Goal: Navigation & Orientation: Find specific page/section

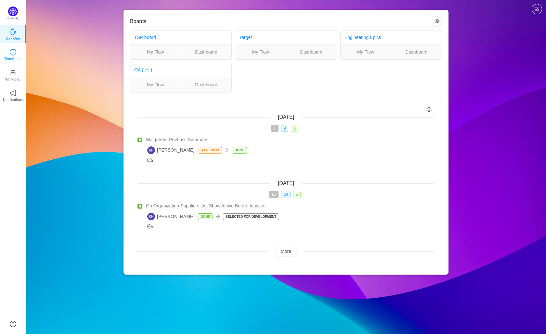
click at [15, 57] on p "TimeSpent" at bounding box center [13, 59] width 18 height 6
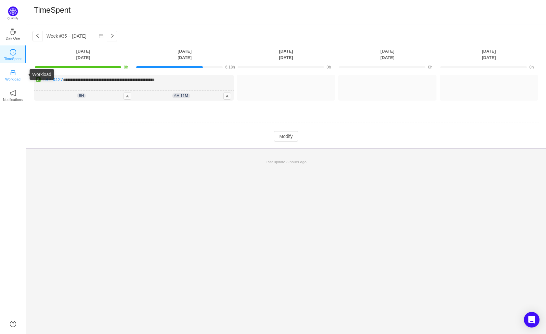
click at [11, 71] on link "Workload" at bounding box center [13, 74] width 6 height 6
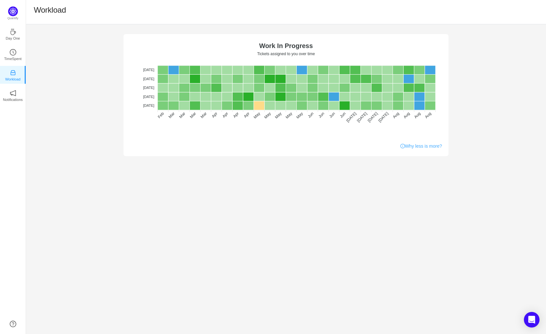
click at [418, 146] on link "Why less is more?" at bounding box center [421, 146] width 42 height 7
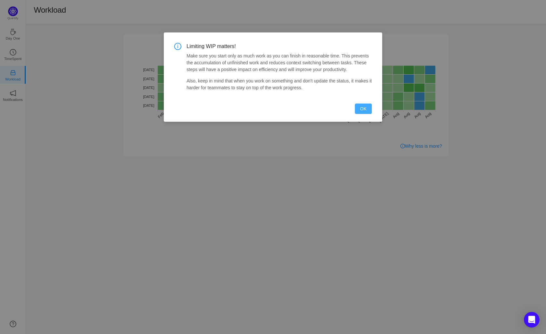
click at [358, 114] on button "OK" at bounding box center [363, 109] width 17 height 10
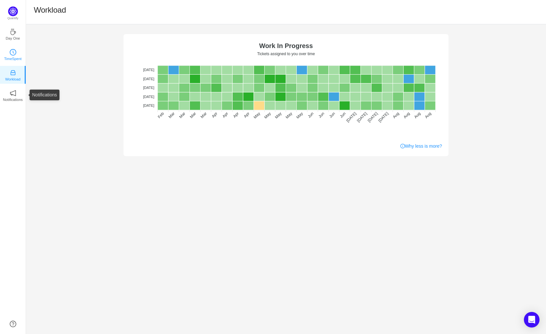
click at [13, 58] on p "TimeSpent" at bounding box center [13, 59] width 18 height 6
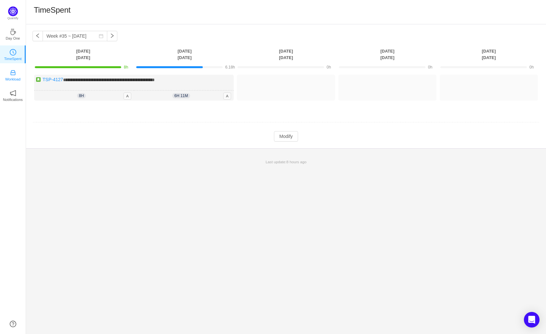
click at [16, 71] on link "Workload" at bounding box center [13, 74] width 6 height 6
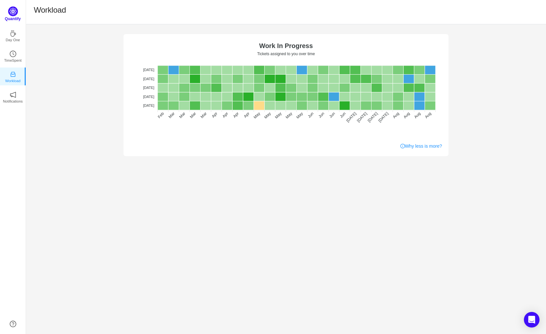
click at [17, 11] on img at bounding box center [13, 11] width 10 height 10
click at [16, 18] on p "Quantify" at bounding box center [13, 19] width 16 height 6
click at [15, 15] on img at bounding box center [13, 11] width 10 height 10
click at [12, 38] on p "Day One" at bounding box center [13, 38] width 14 height 6
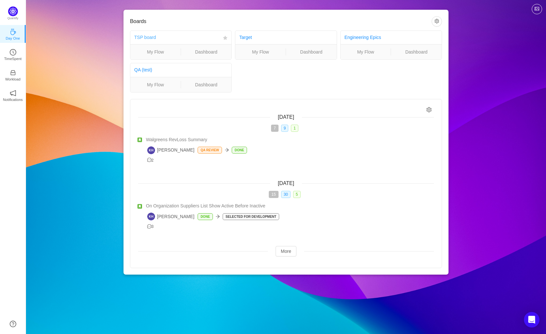
click at [155, 38] on link "TSP board" at bounding box center [145, 37] width 22 height 5
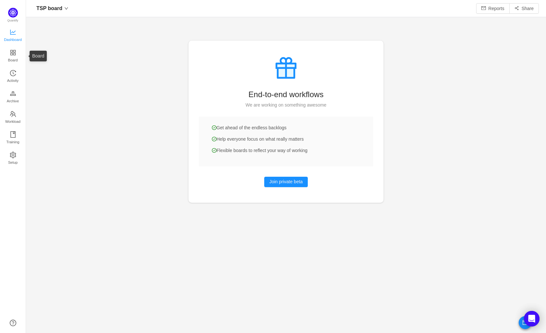
scroll to position [323, 505]
click at [16, 35] on span "Dashboard" at bounding box center [13, 39] width 18 height 13
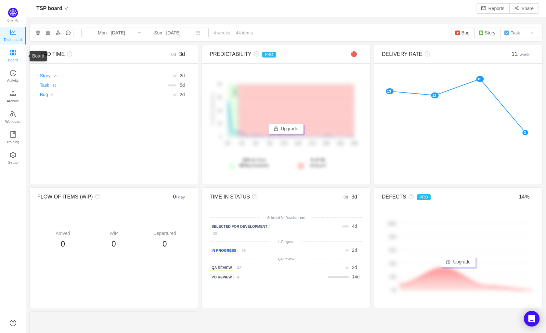
click at [15, 56] on span "Board" at bounding box center [13, 60] width 10 height 13
click at [14, 121] on span "Workload" at bounding box center [12, 121] width 15 height 13
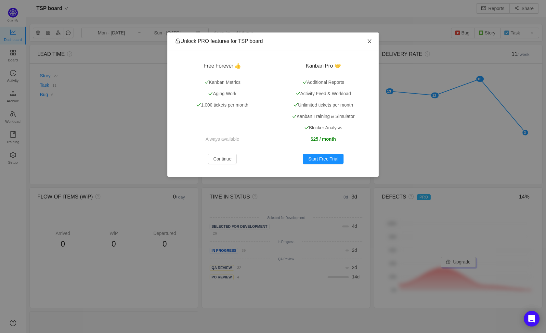
click at [368, 38] on span "Close" at bounding box center [369, 41] width 18 height 18
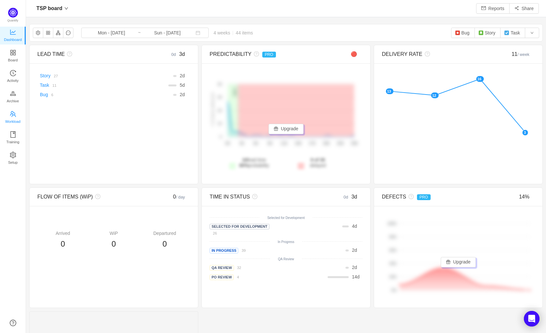
click at [11, 111] on link "Workload" at bounding box center [13, 117] width 6 height 13
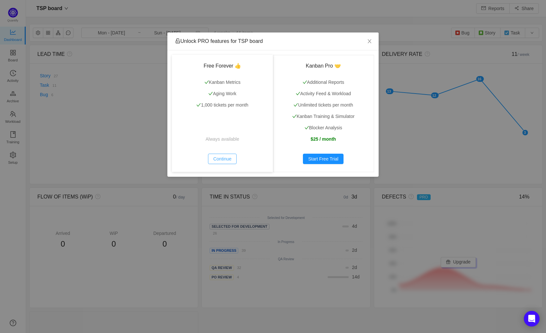
click at [224, 158] on button "Continue" at bounding box center [222, 159] width 29 height 10
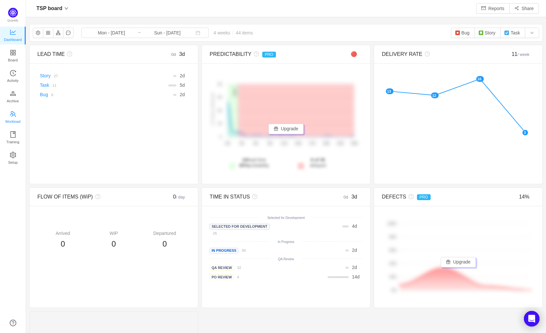
click at [14, 117] on span "Workload" at bounding box center [12, 121] width 15 height 13
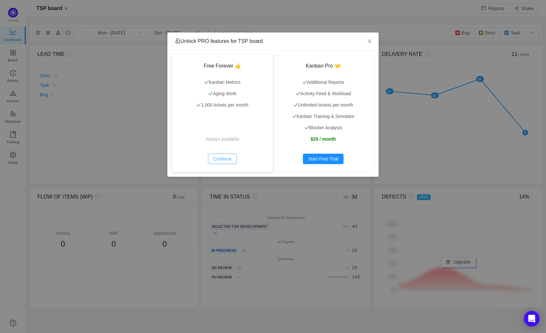
click at [218, 158] on button "Continue" at bounding box center [222, 159] width 29 height 10
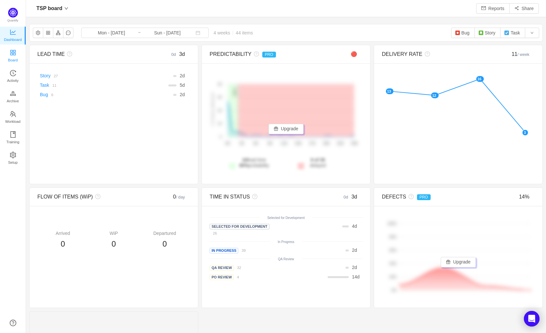
click at [16, 50] on link "Board" at bounding box center [13, 56] width 6 height 13
click at [16, 59] on span "Board" at bounding box center [13, 60] width 10 height 13
click at [15, 74] on span "Activity" at bounding box center [12, 80] width 11 height 13
click at [12, 50] on icon "icon: appstore" at bounding box center [12, 52] width 5 height 5
click at [13, 77] on span "Activity" at bounding box center [12, 80] width 11 height 13
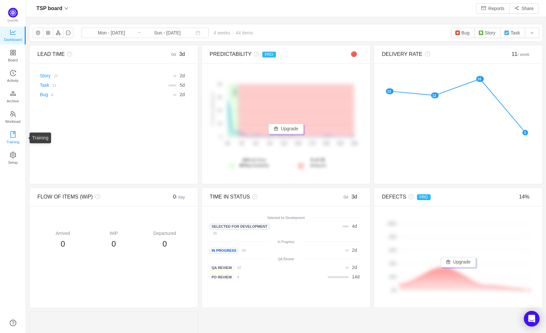
click at [10, 133] on icon "icon: book" at bounding box center [13, 134] width 6 height 6
click at [10, 113] on icon "icon: team" at bounding box center [13, 114] width 6 height 6
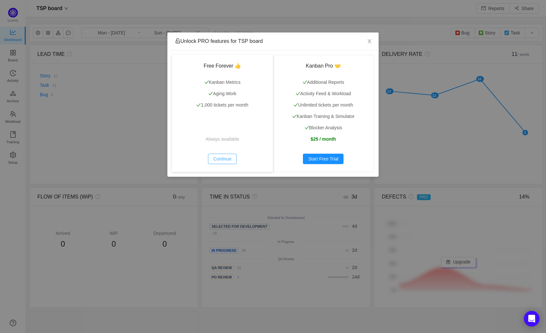
click at [228, 161] on button "Continue" at bounding box center [222, 159] width 29 height 10
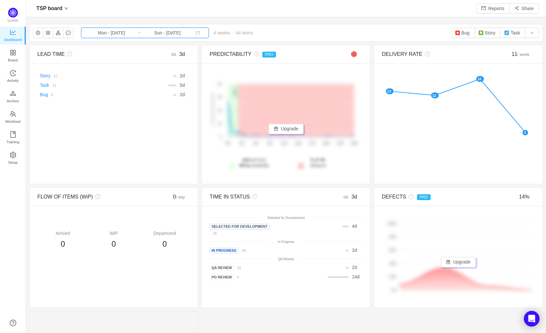
click at [125, 36] on span "Mon - Aug 04, 2025 ~ Sun - Aug 31, 2025" at bounding box center [144, 33] width 127 height 10
click at [152, 16] on div "TSP board Reports Share" at bounding box center [286, 8] width 520 height 17
click at [10, 114] on link "Workload" at bounding box center [13, 117] width 6 height 13
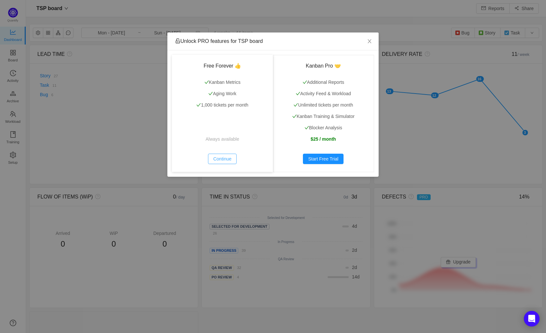
click at [231, 160] on button "Continue" at bounding box center [222, 159] width 29 height 10
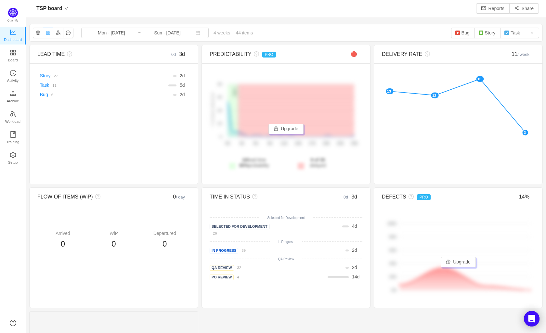
click at [46, 32] on button "button" at bounding box center [48, 33] width 10 height 10
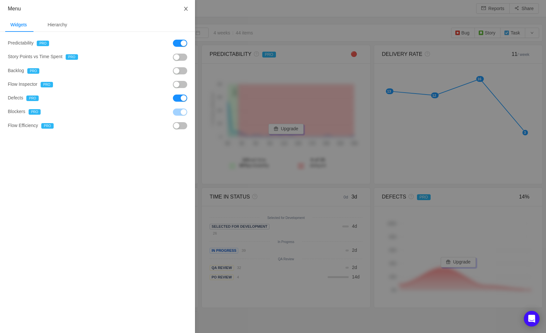
click at [187, 10] on icon "icon: close" at bounding box center [185, 8] width 5 height 5
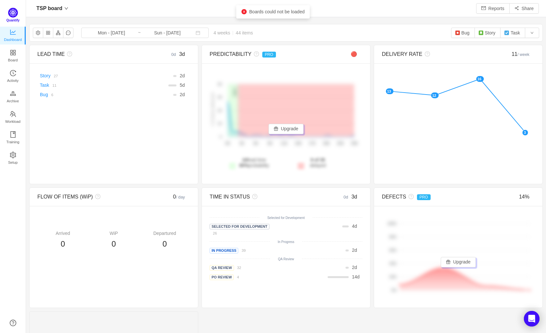
click at [8, 16] on span "Quantify" at bounding box center [14, 15] width 12 height 15
